Goal: Transaction & Acquisition: Purchase product/service

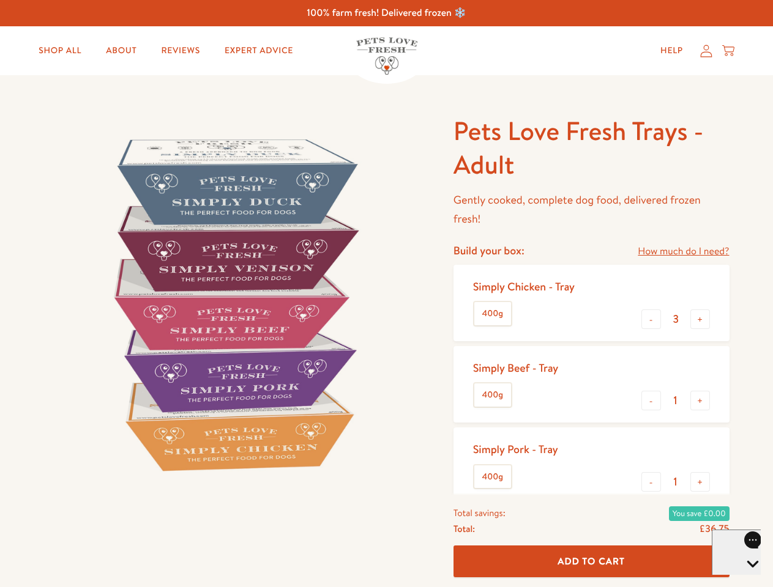
click at [386, 294] on img at bounding box center [234, 304] width 380 height 380
click at [683, 251] on link "How much do I need?" at bounding box center [682, 251] width 91 height 17
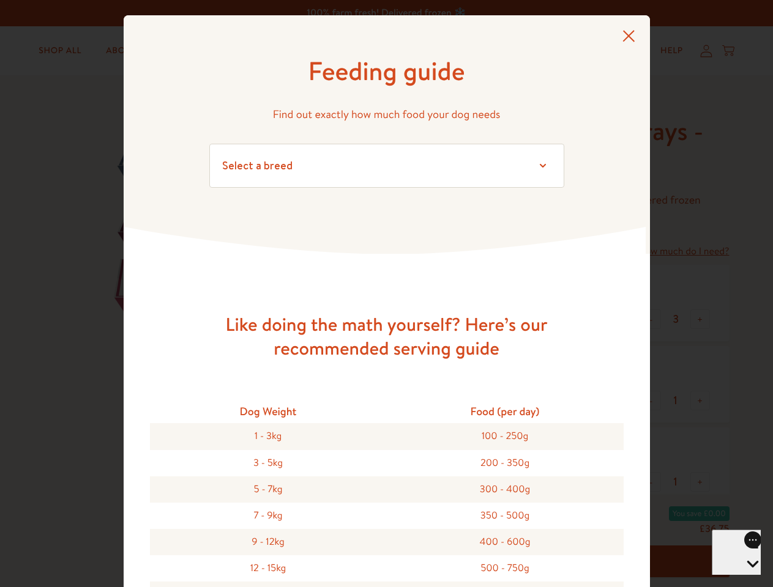
click at [651, 319] on div "Feeding guide Find out exactly how much food your dog needs Select a breed Affe…" at bounding box center [386, 293] width 773 height 587
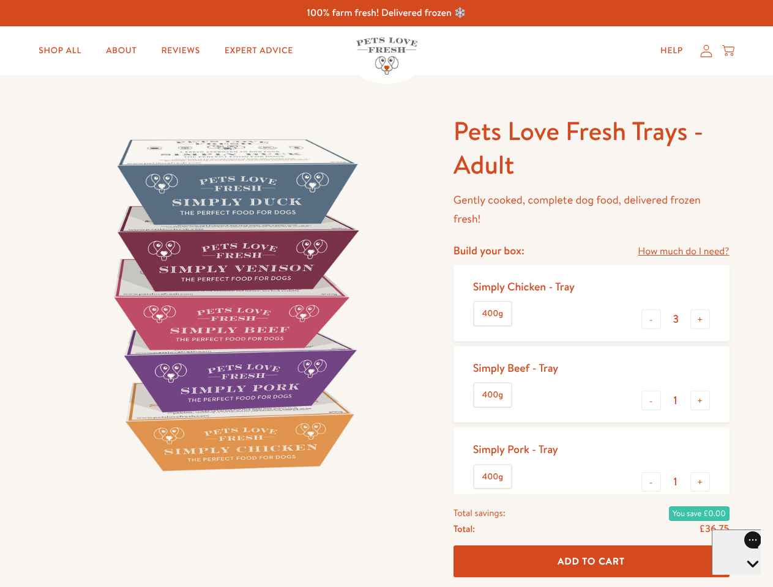
click at [700, 319] on button "+" at bounding box center [700, 319] width 20 height 20
type input "4"
click at [651, 401] on button "-" at bounding box center [651, 401] width 20 height 20
click at [700, 401] on button "+" at bounding box center [700, 401] width 20 height 20
type input "1"
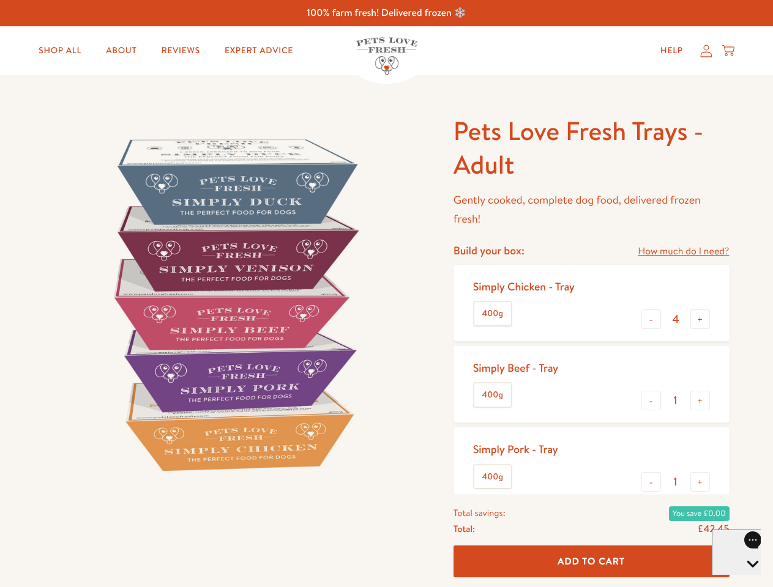
click at [651, 482] on button "-" at bounding box center [651, 482] width 20 height 20
click at [700, 482] on button "+" at bounding box center [700, 482] width 20 height 20
type input "1"
click at [591, 561] on span "Add To Cart" at bounding box center [590, 561] width 67 height 13
click at [746, 579] on icon "Open gorgias live chat" at bounding box center [752, 585] width 12 height 12
